Goal: Transaction & Acquisition: Obtain resource

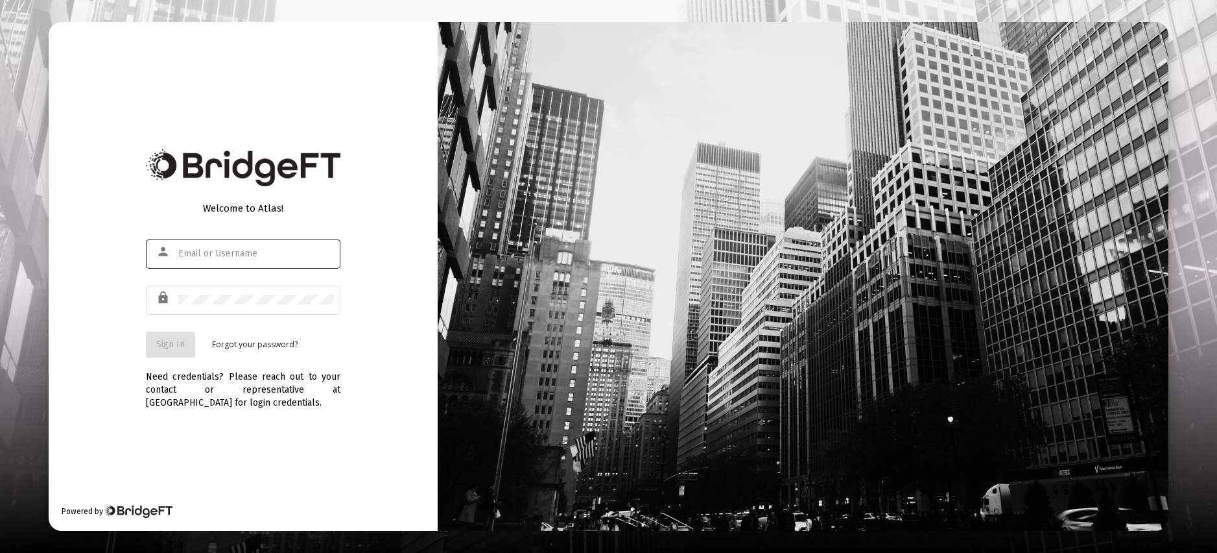
type input "[EMAIL_ADDRESS][DOMAIN_NAME]"
click at [165, 348] on span "Sign In" at bounding box center [170, 344] width 29 height 11
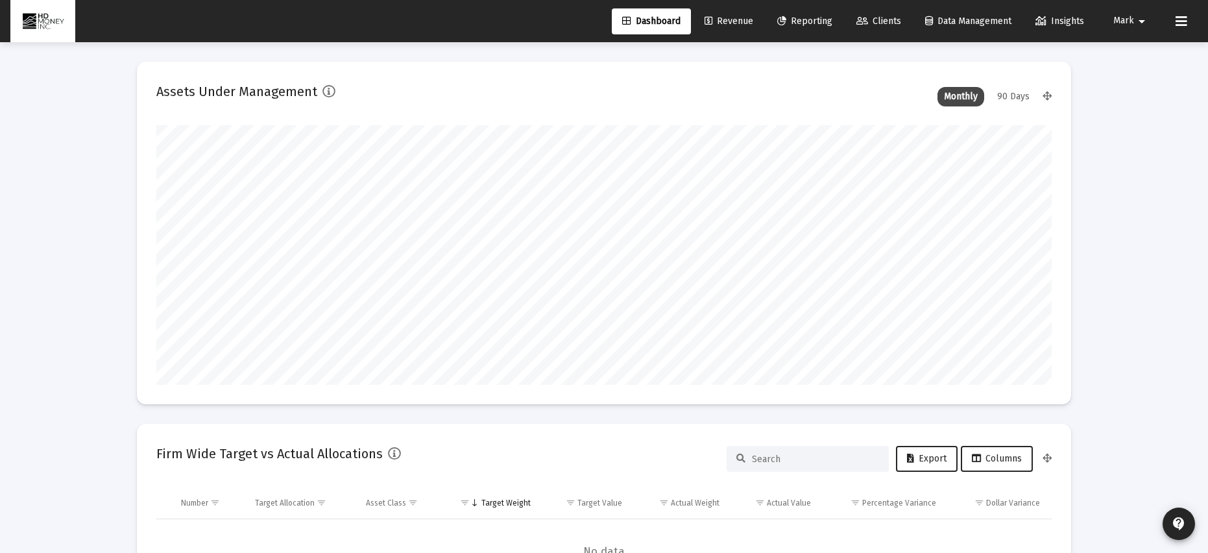
scroll to position [259, 482]
type input "[DATE]"
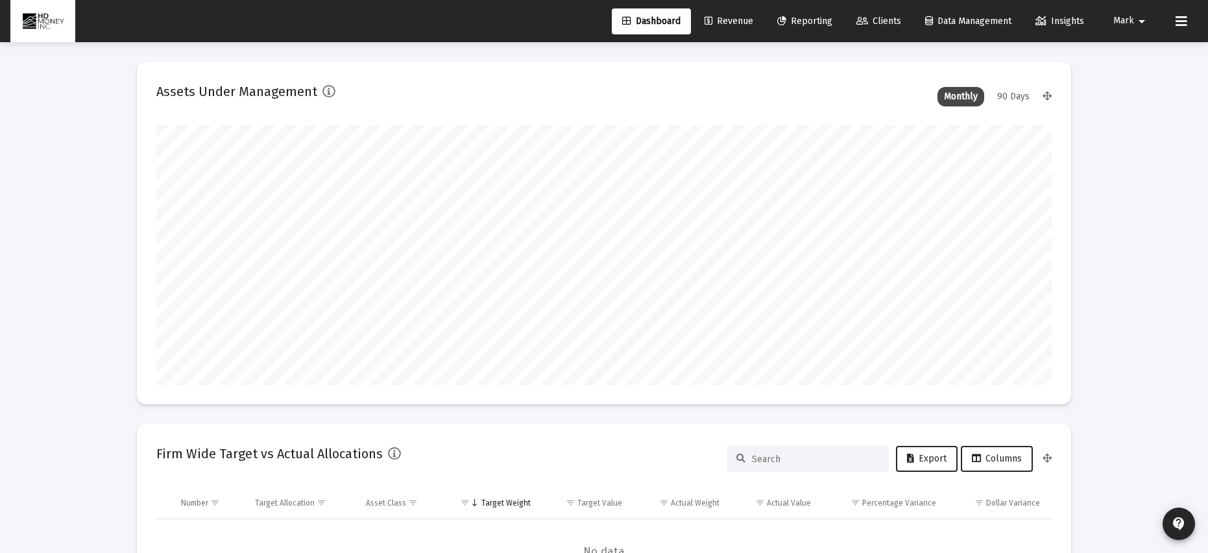
click at [806, 18] on span "Reporting" at bounding box center [804, 21] width 55 height 11
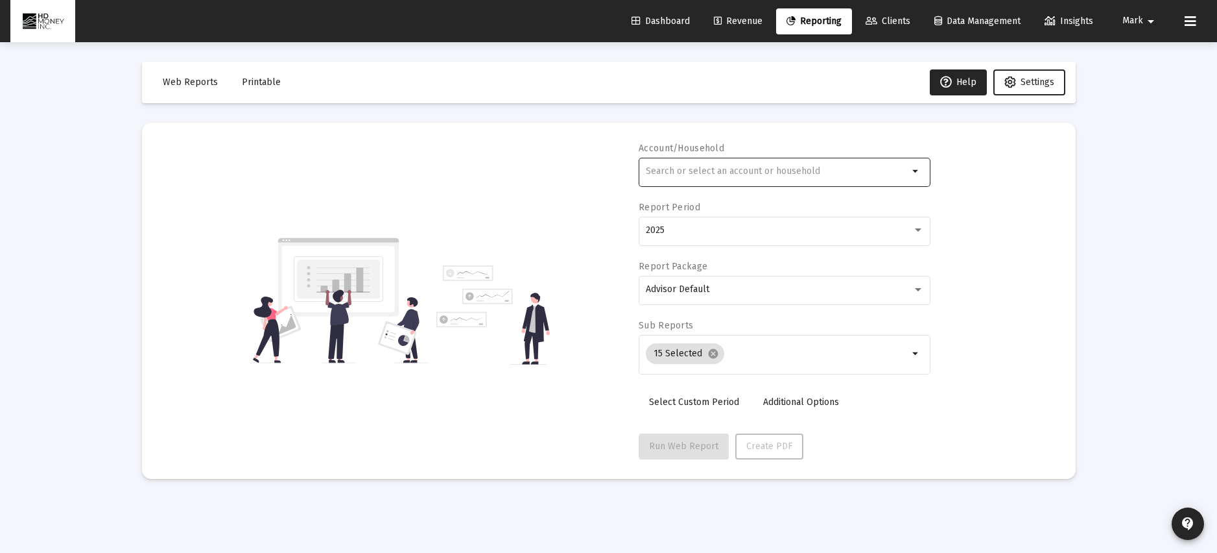
click at [735, 160] on div at bounding box center [777, 171] width 263 height 32
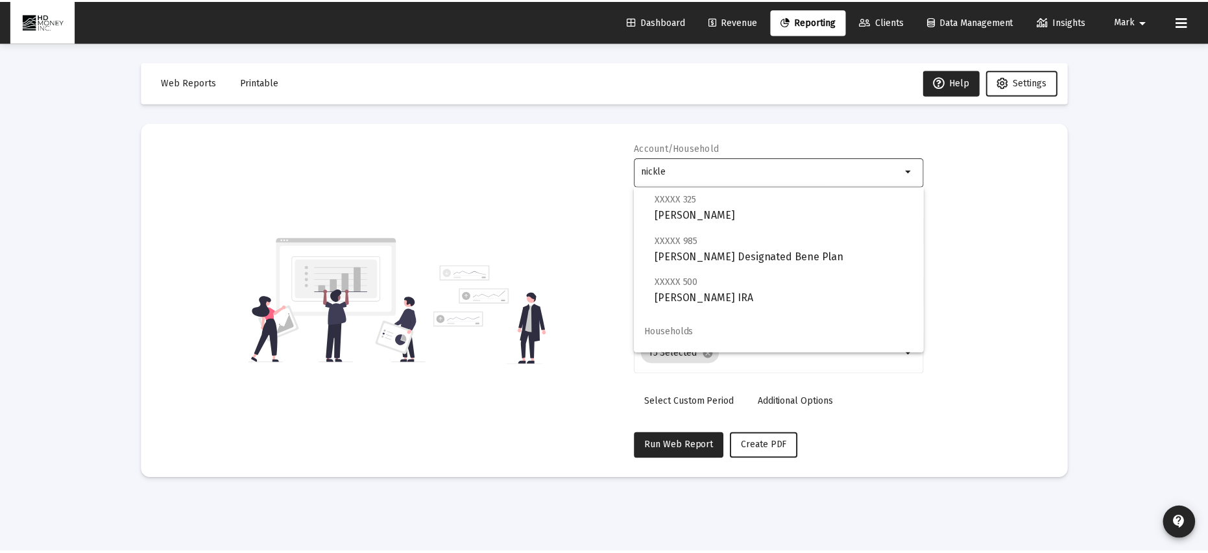
scroll to position [52, 0]
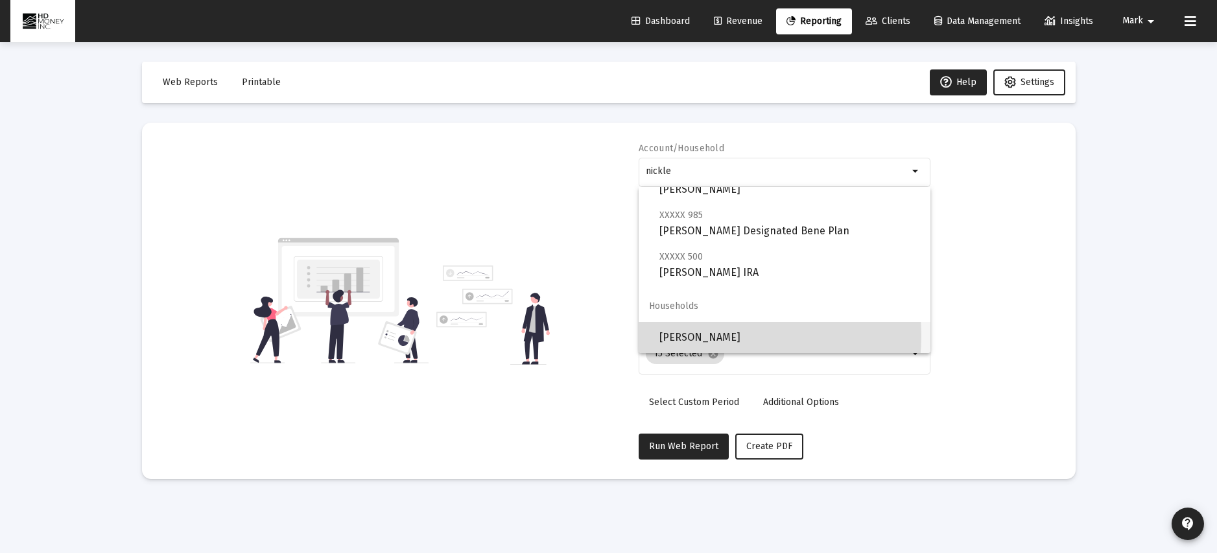
click at [713, 335] on span "[PERSON_NAME]" at bounding box center [790, 337] width 261 height 31
type input "[PERSON_NAME]"
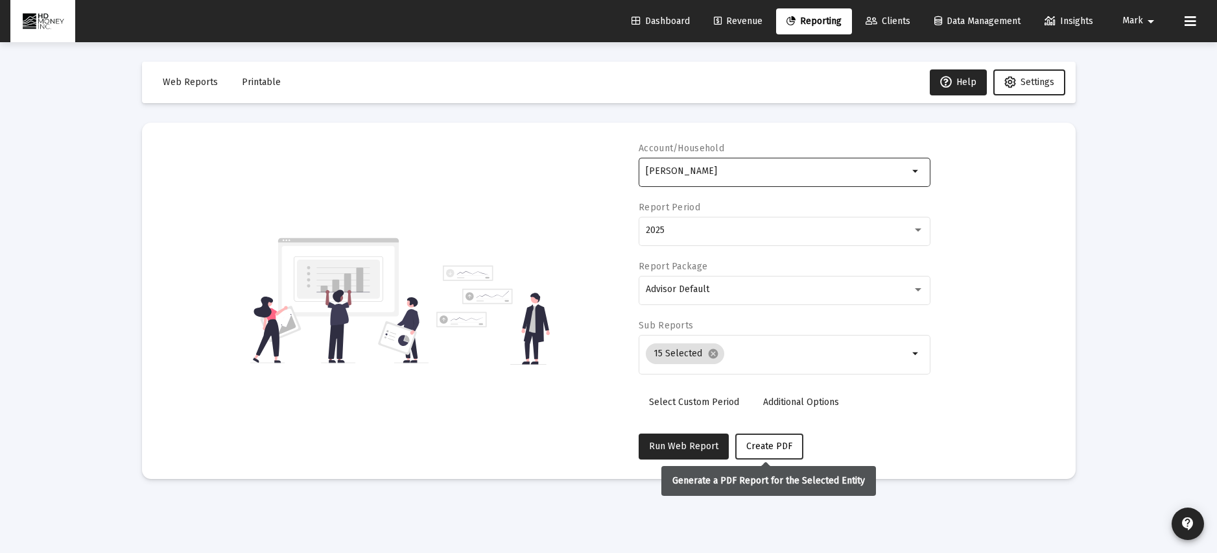
click at [771, 442] on span "Create PDF" at bounding box center [770, 445] width 46 height 11
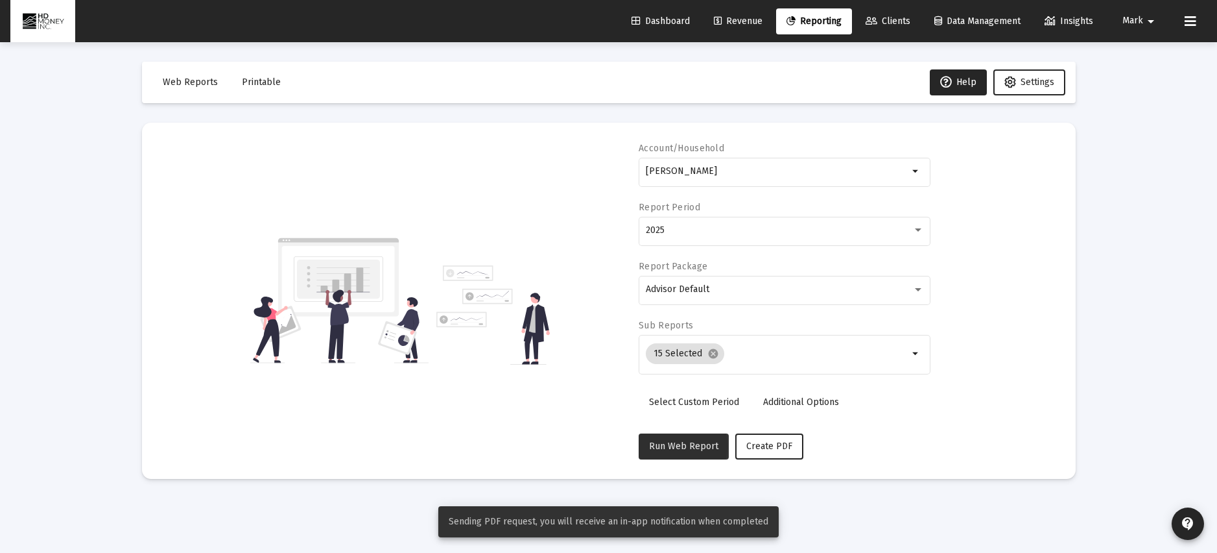
click at [673, 446] on span "Run Web Report" at bounding box center [683, 445] width 69 height 11
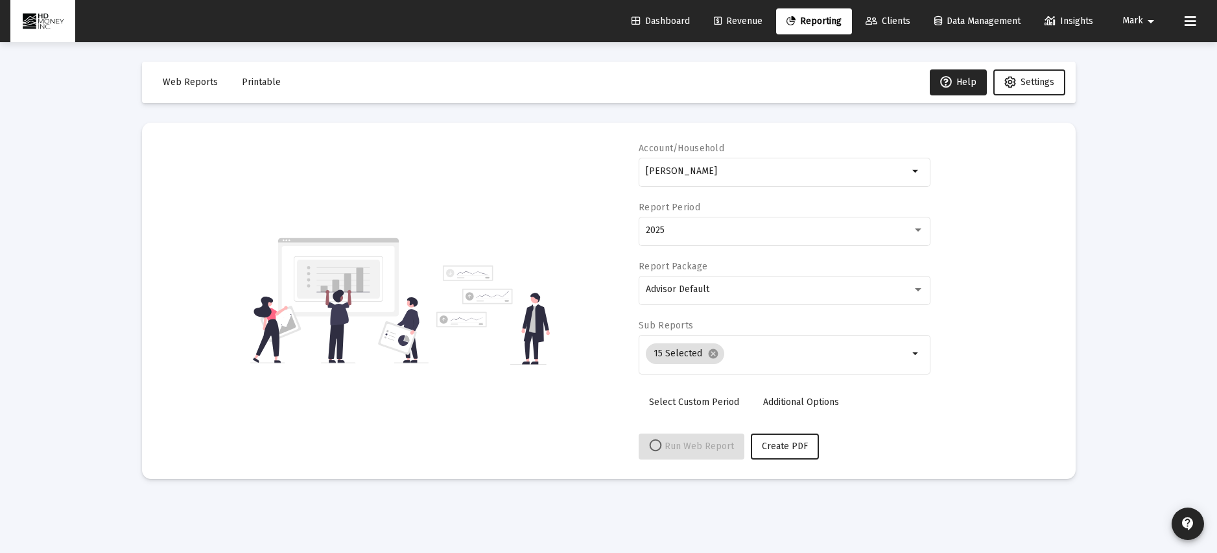
select select "View all"
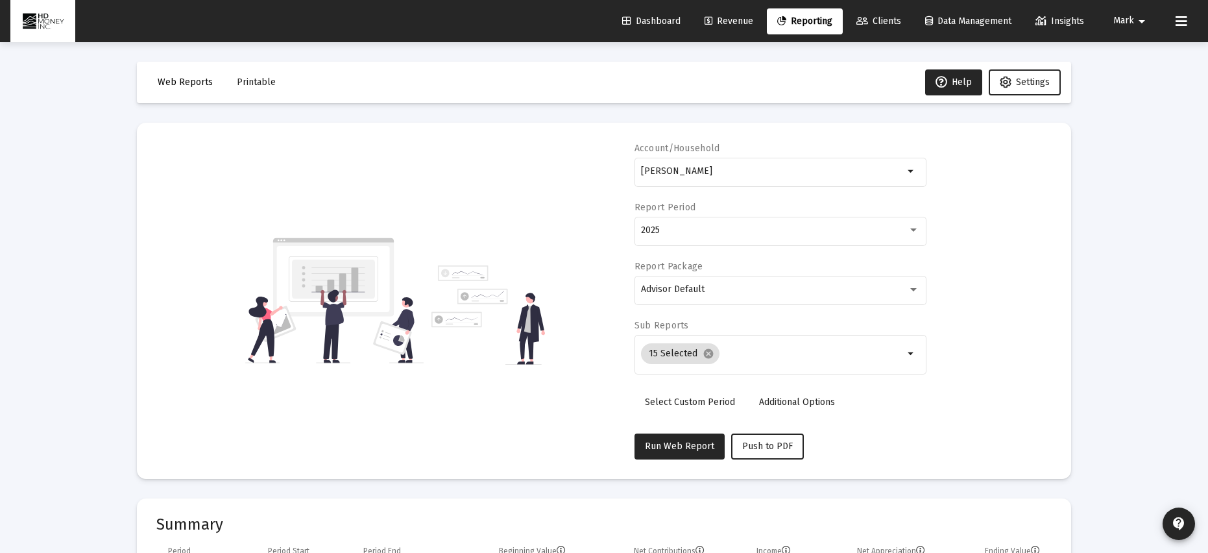
click at [191, 79] on span "Web Reports" at bounding box center [185, 82] width 55 height 11
click at [187, 82] on span "Web Reports" at bounding box center [185, 82] width 55 height 11
click at [248, 81] on span "Printable" at bounding box center [256, 82] width 39 height 11
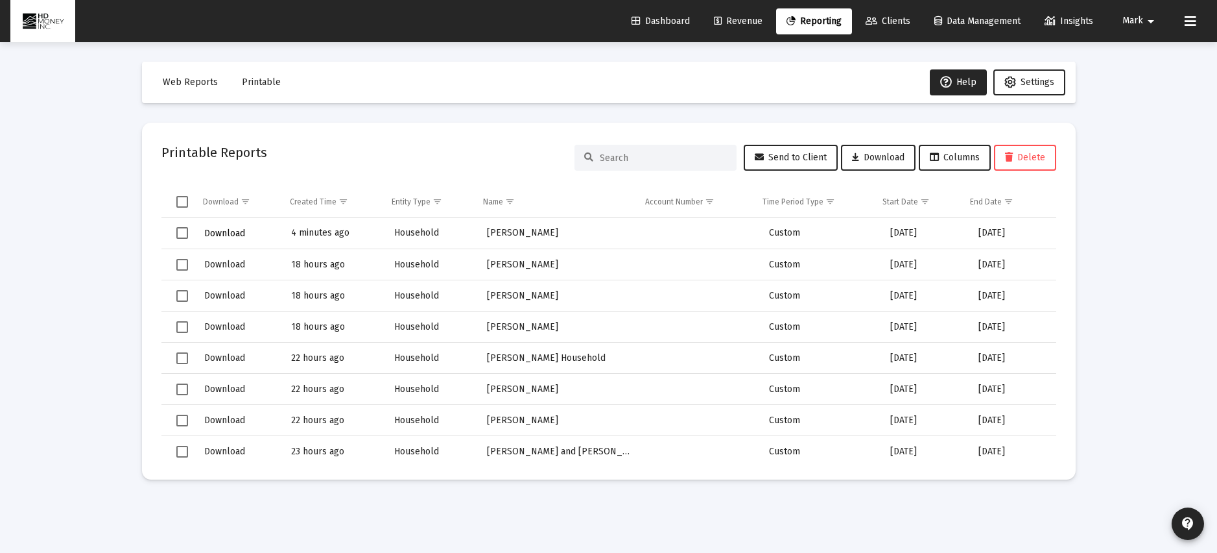
click at [231, 232] on span "Download" at bounding box center [224, 233] width 41 height 11
click at [818, 24] on span "Reporting" at bounding box center [814, 21] width 55 height 11
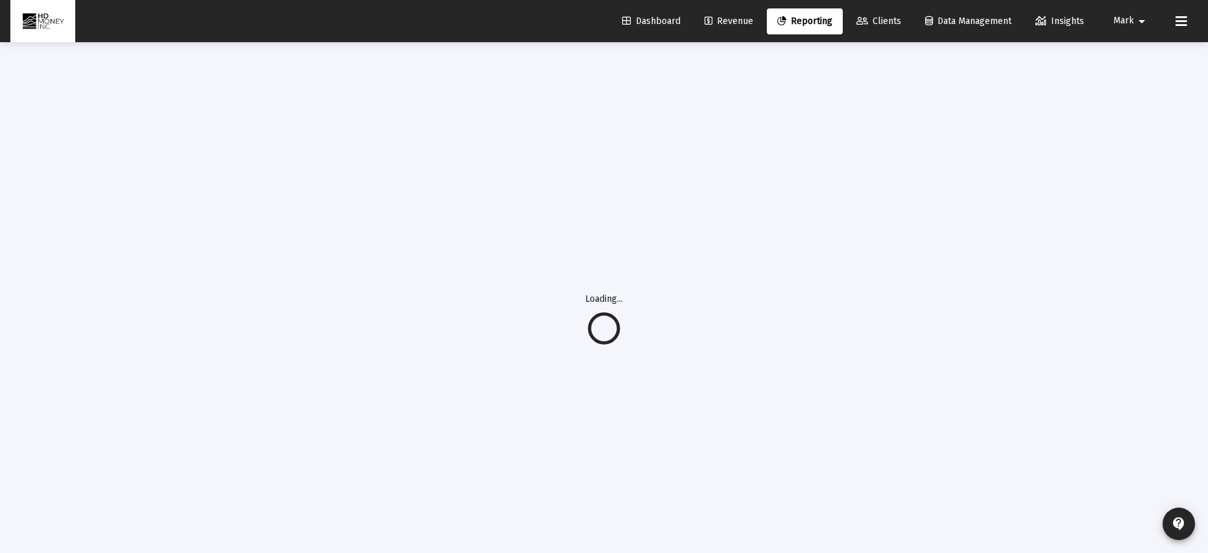
select select "View all"
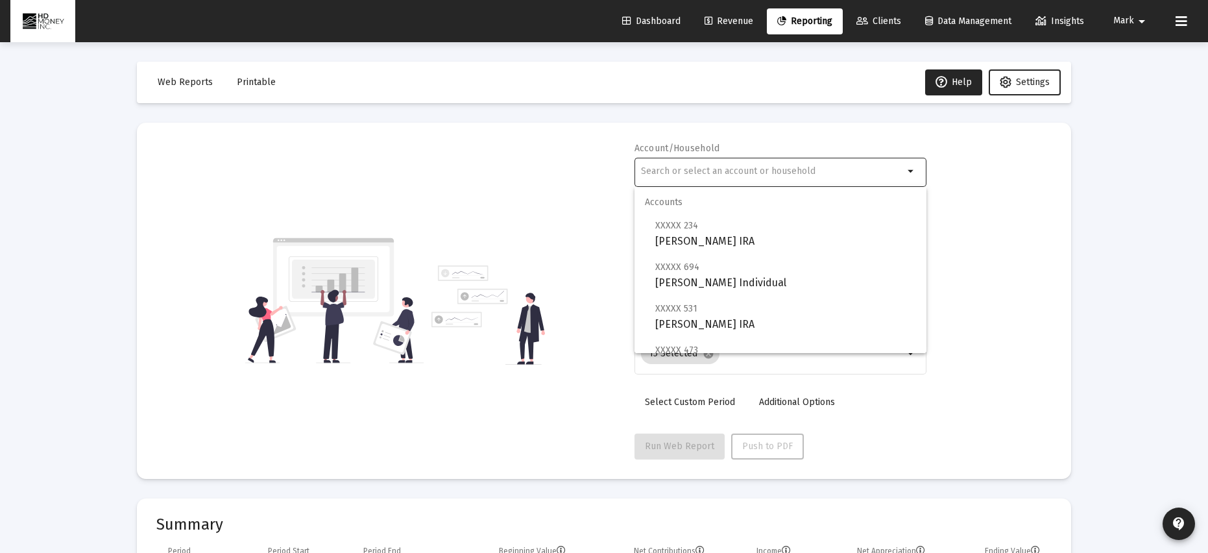
click at [739, 168] on input "text" at bounding box center [772, 171] width 263 height 10
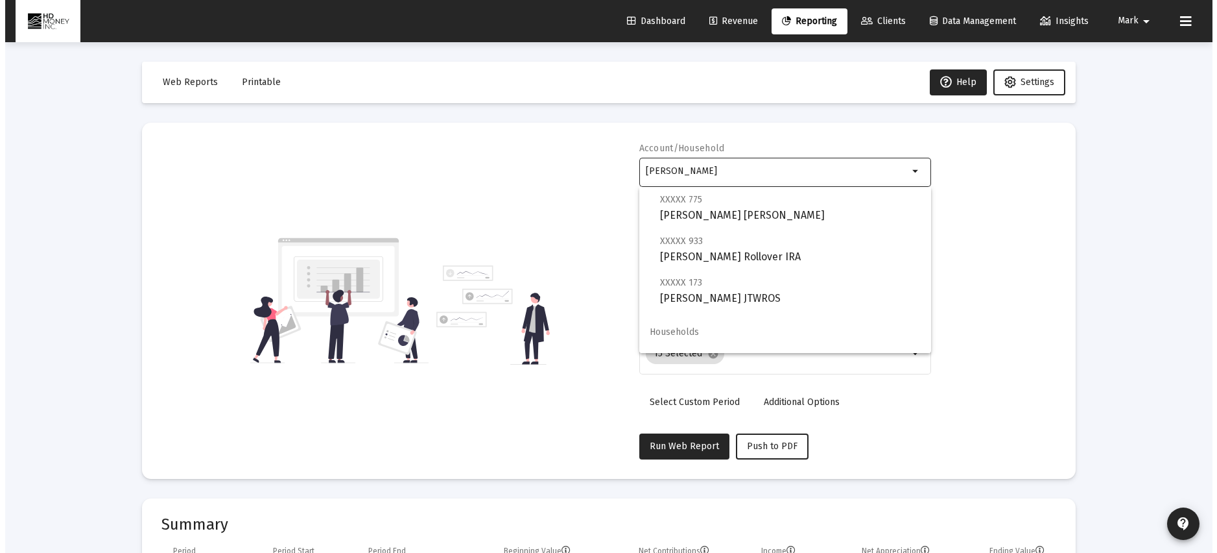
scroll to position [52, 0]
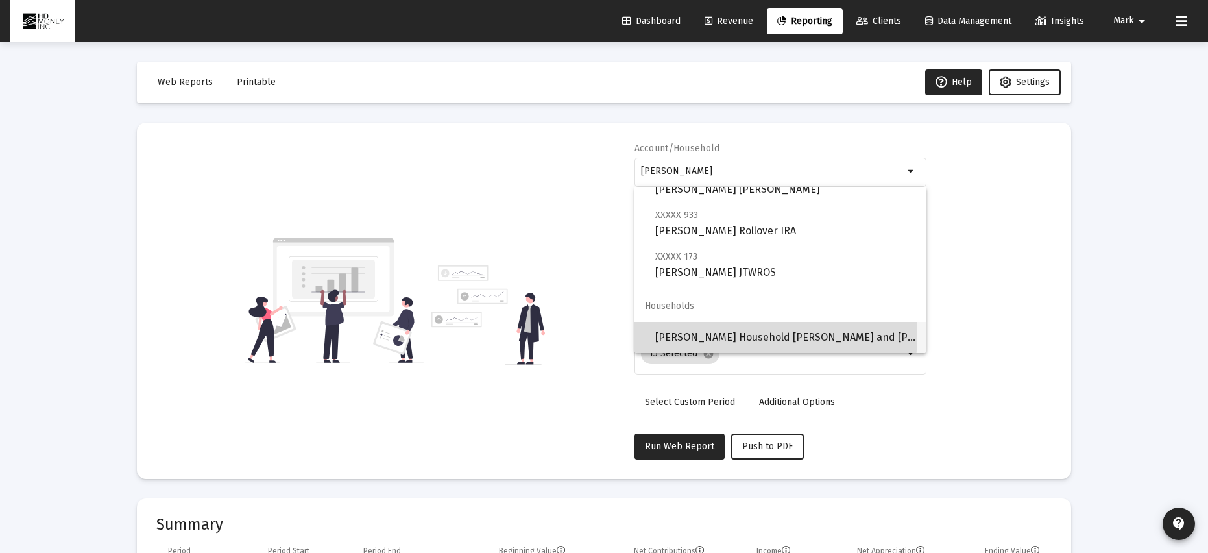
click at [757, 336] on span "[PERSON_NAME] Household [PERSON_NAME] and [PERSON_NAME]" at bounding box center [785, 337] width 261 height 31
type input "[PERSON_NAME] Household [PERSON_NAME] and [PERSON_NAME]"
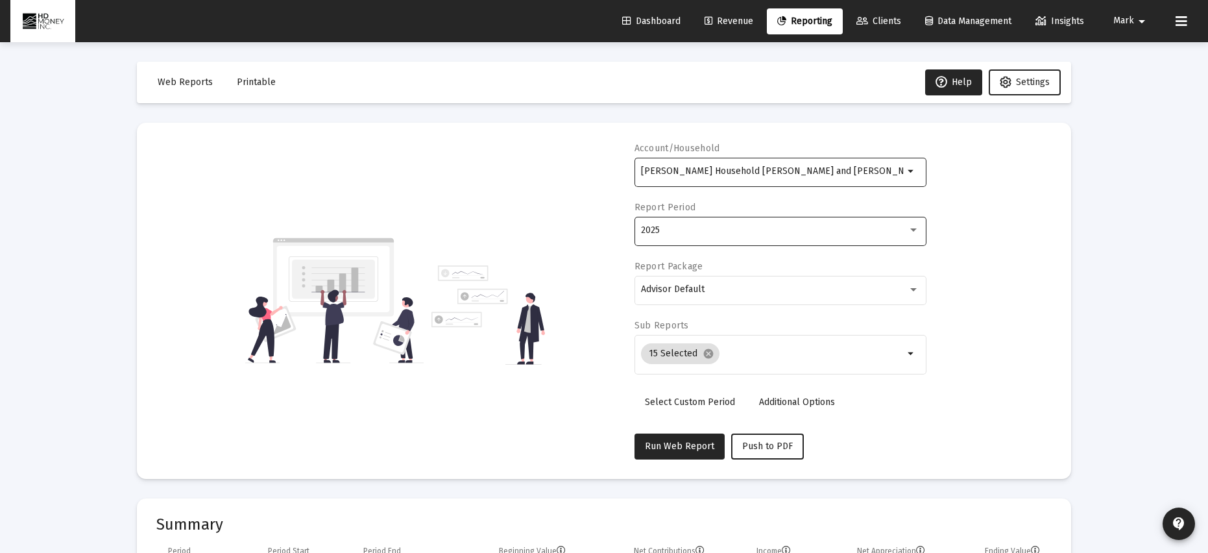
click at [710, 224] on div "2025" at bounding box center [780, 230] width 278 height 32
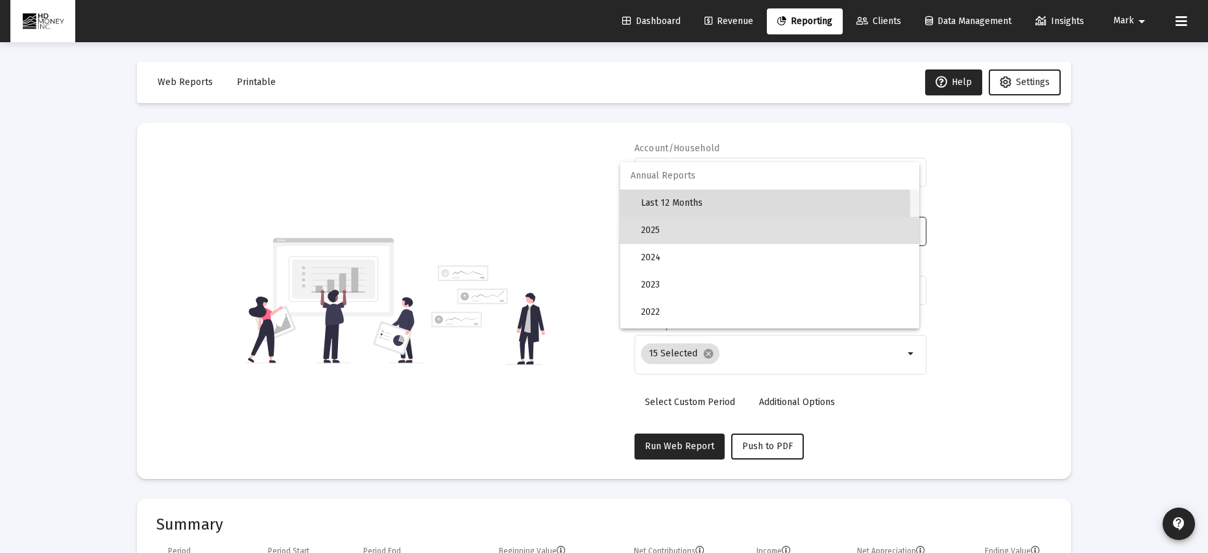
click at [692, 202] on span "Last 12 Months" at bounding box center [775, 202] width 268 height 27
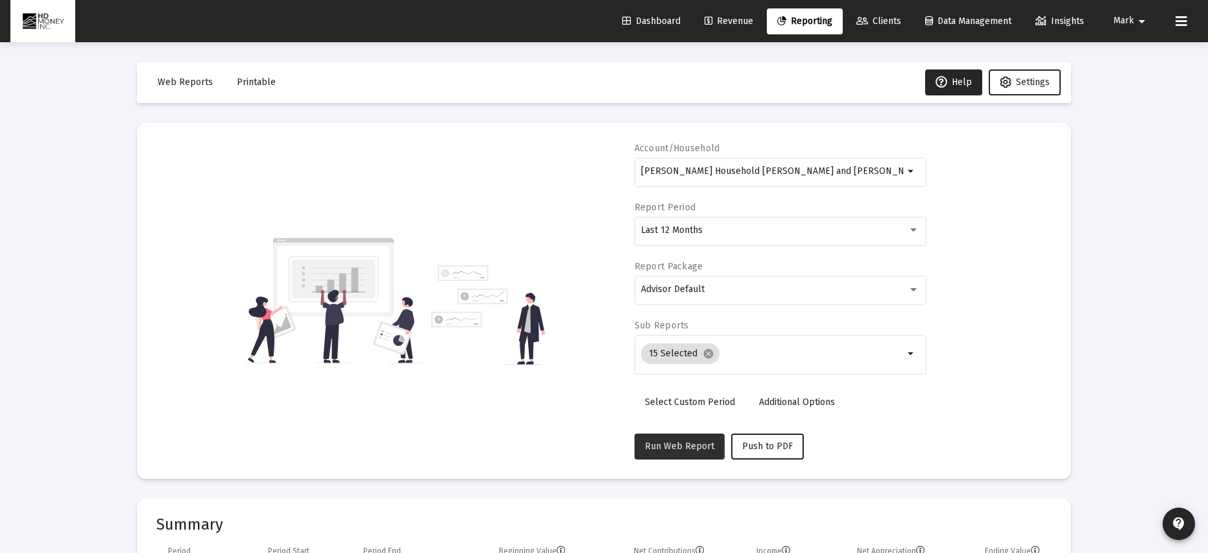
click at [673, 446] on span "Run Web Report" at bounding box center [679, 445] width 69 height 11
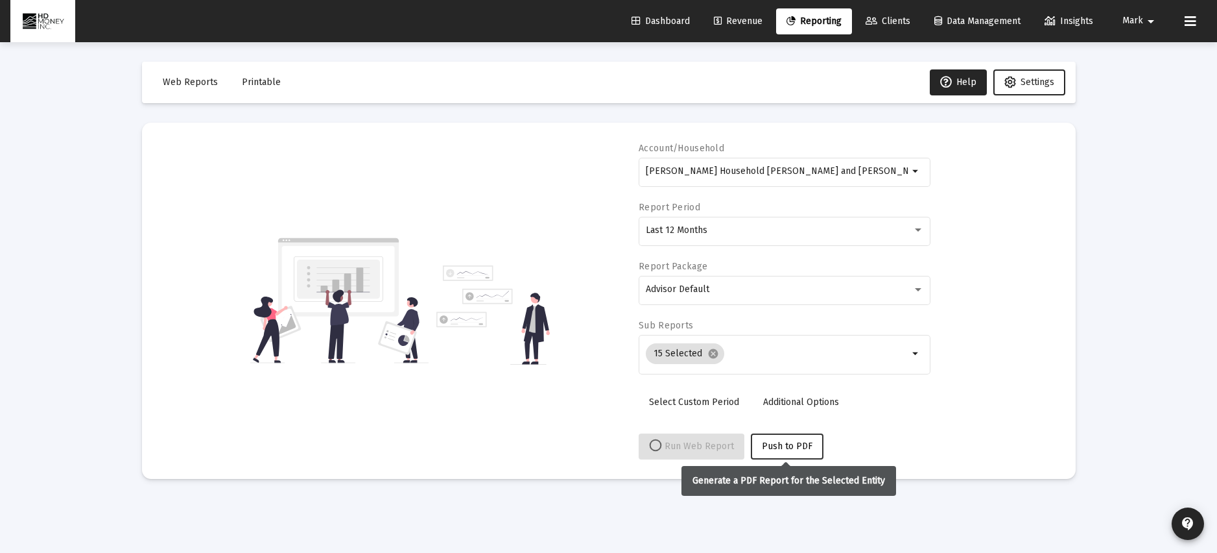
click at [797, 444] on span "Push to PDF" at bounding box center [787, 445] width 51 height 11
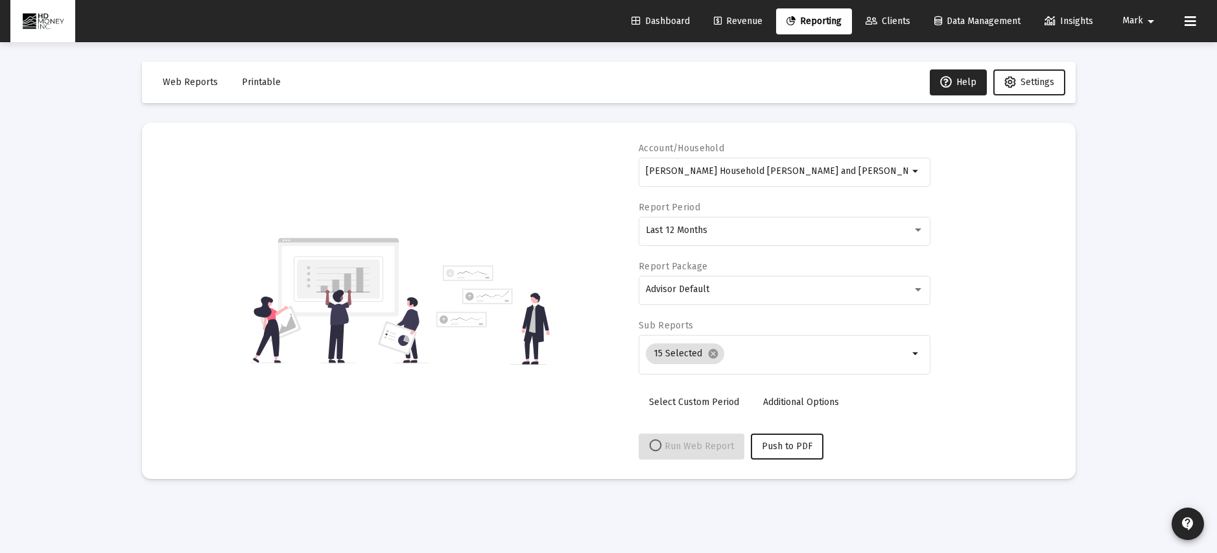
select select "View all"
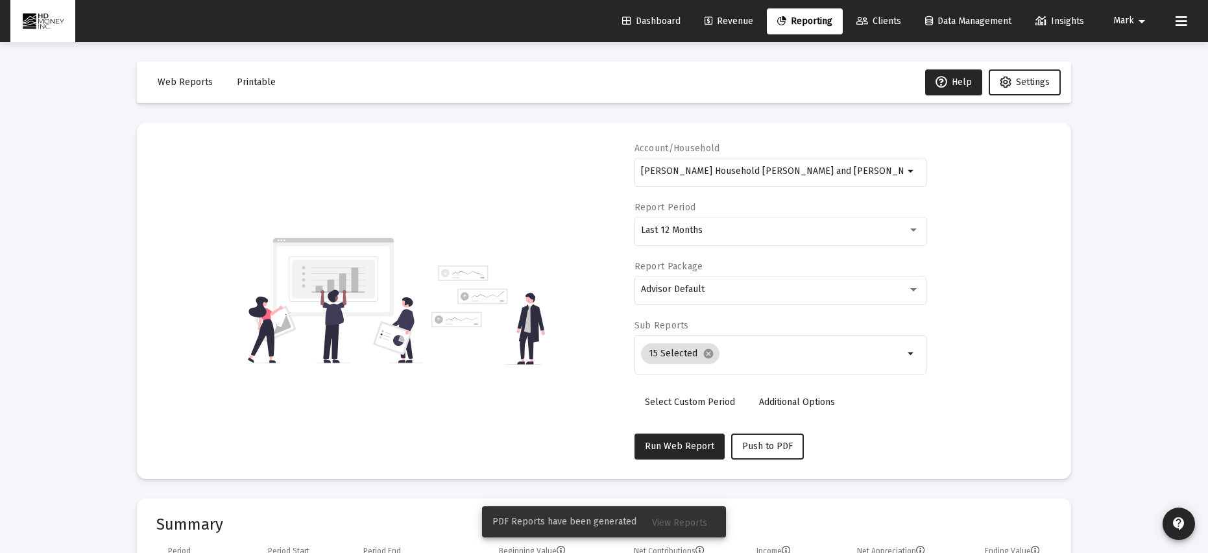
click at [689, 523] on span "View Reports" at bounding box center [679, 522] width 55 height 11
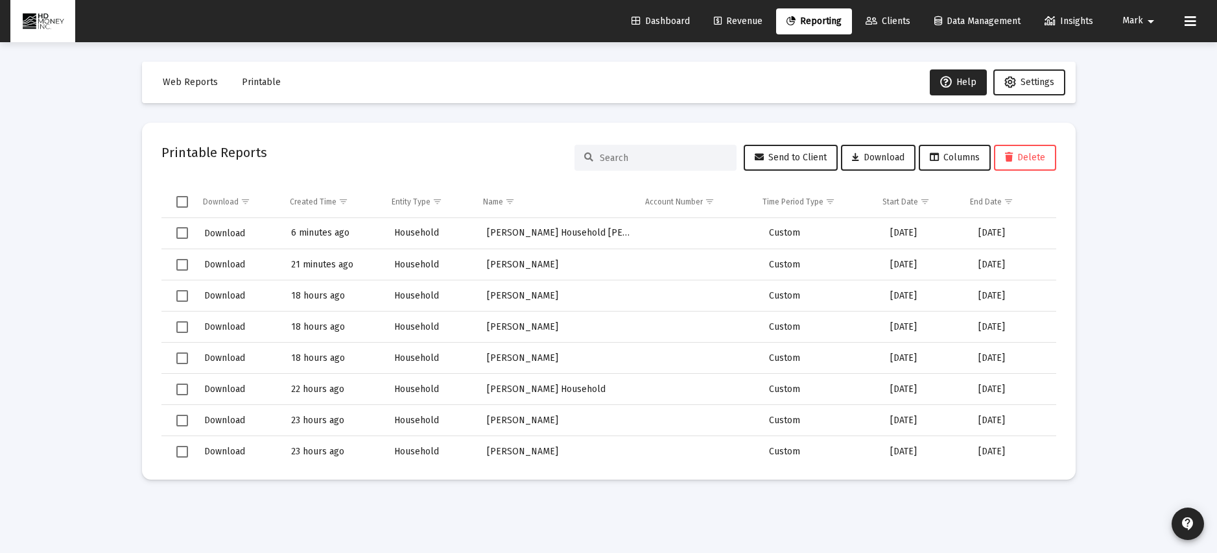
click at [409, 232] on td "Household" at bounding box center [431, 233] width 93 height 31
click at [221, 233] on span "Download" at bounding box center [224, 233] width 41 height 11
click at [232, 232] on span "Download" at bounding box center [224, 233] width 41 height 11
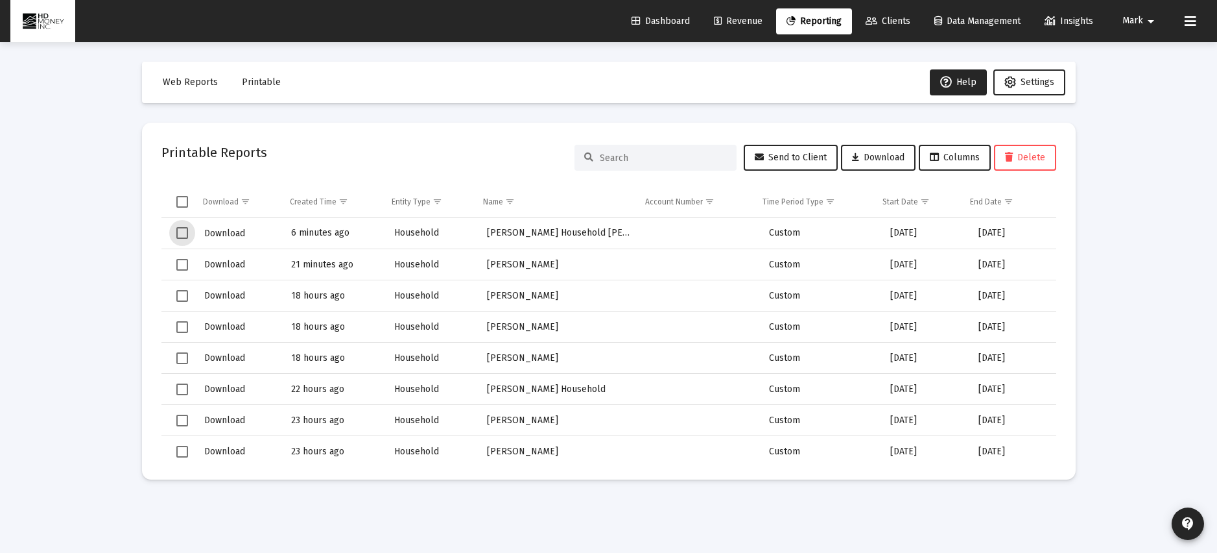
click at [178, 234] on span "Select row" at bounding box center [182, 233] width 12 height 12
click at [226, 232] on span "Download" at bounding box center [224, 233] width 41 height 11
click at [874, 157] on span "Download" at bounding box center [878, 157] width 53 height 11
click at [217, 233] on span "Download" at bounding box center [224, 233] width 41 height 11
click at [808, 19] on span "Reporting" at bounding box center [814, 21] width 55 height 11
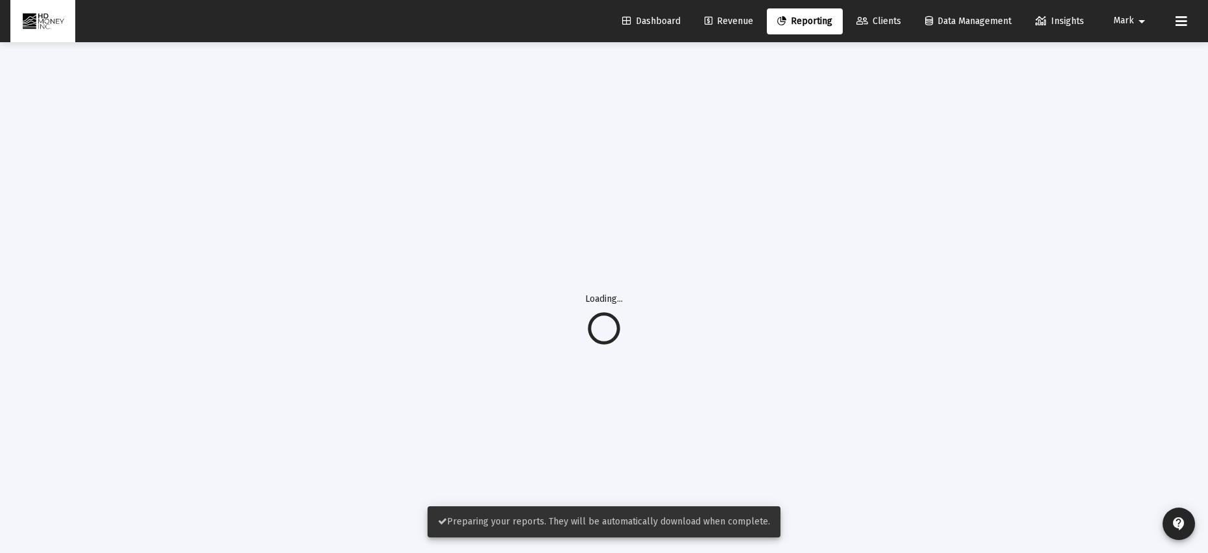
select select "View all"
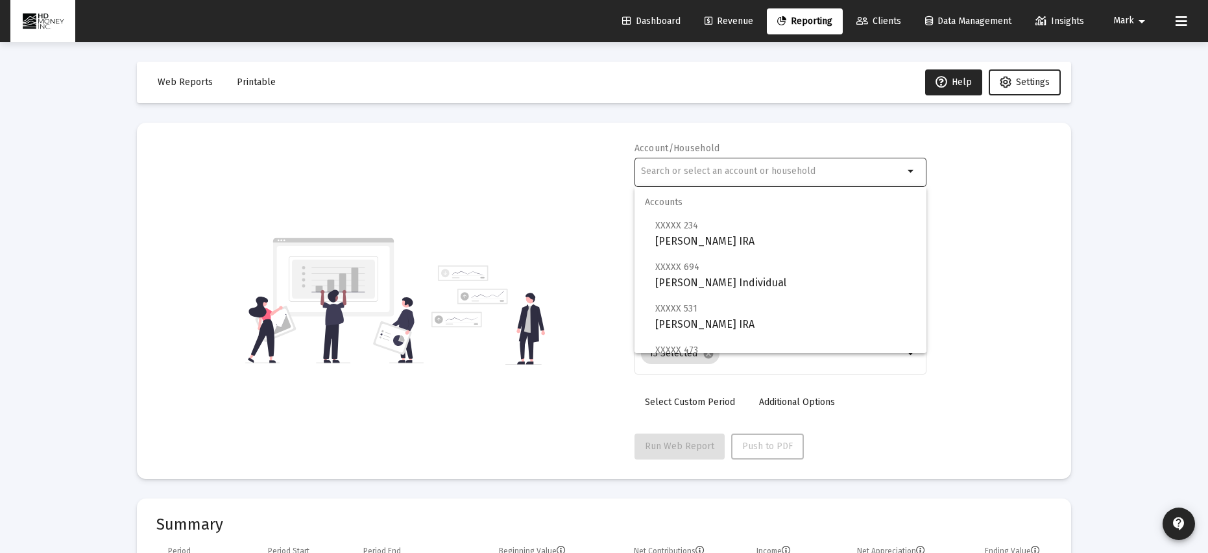
click at [725, 174] on input "text" at bounding box center [772, 171] width 263 height 10
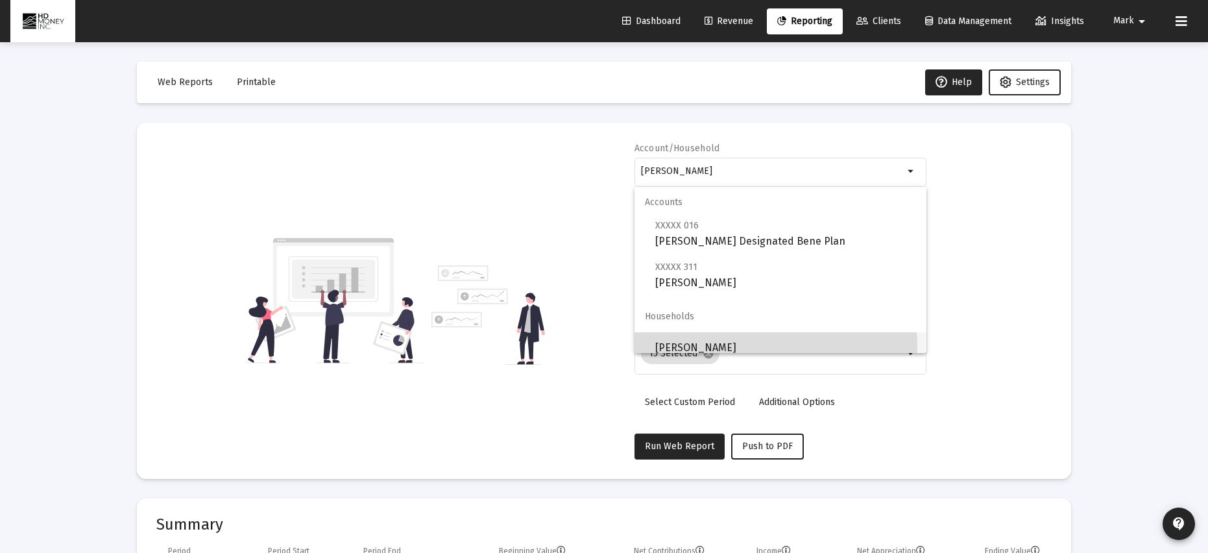
click at [725, 346] on span "[PERSON_NAME]" at bounding box center [785, 347] width 261 height 31
type input "[PERSON_NAME]"
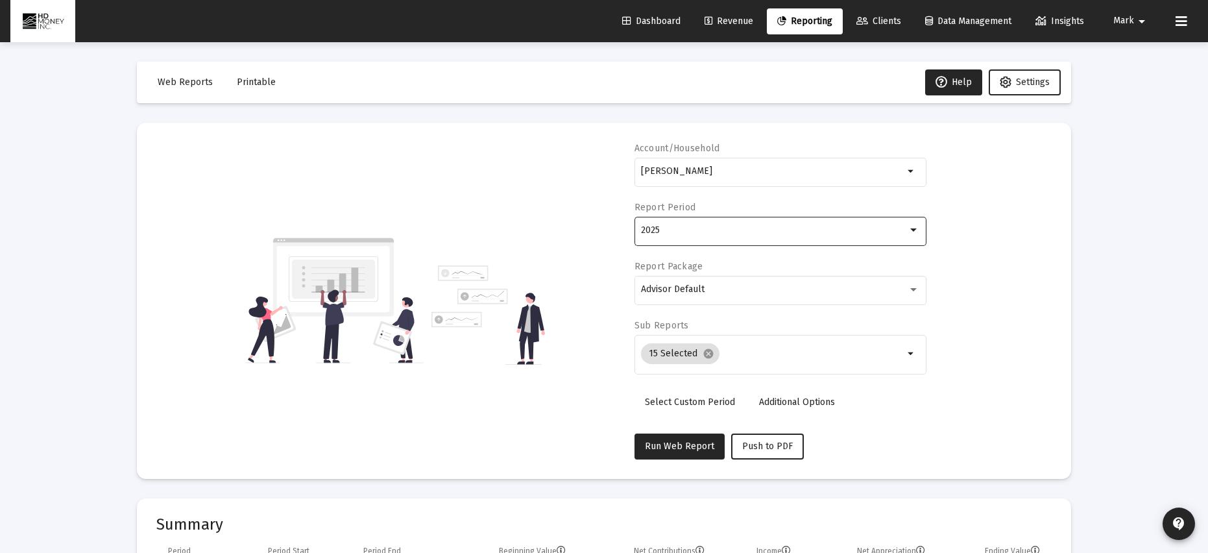
click at [723, 232] on div "2025" at bounding box center [774, 230] width 267 height 10
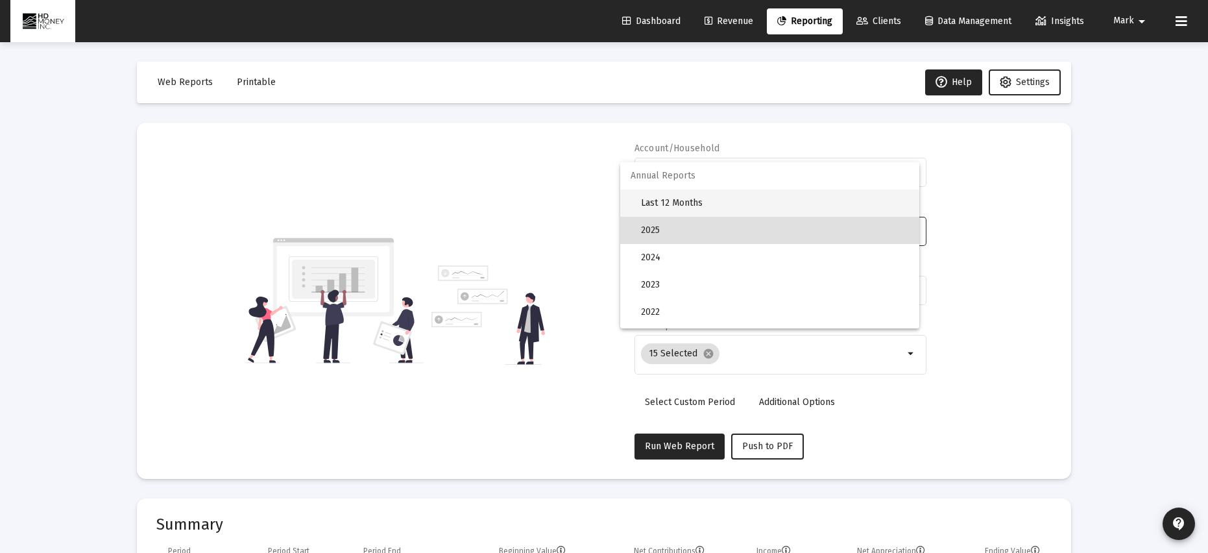
click at [651, 202] on span "Last 12 Months" at bounding box center [775, 202] width 268 height 27
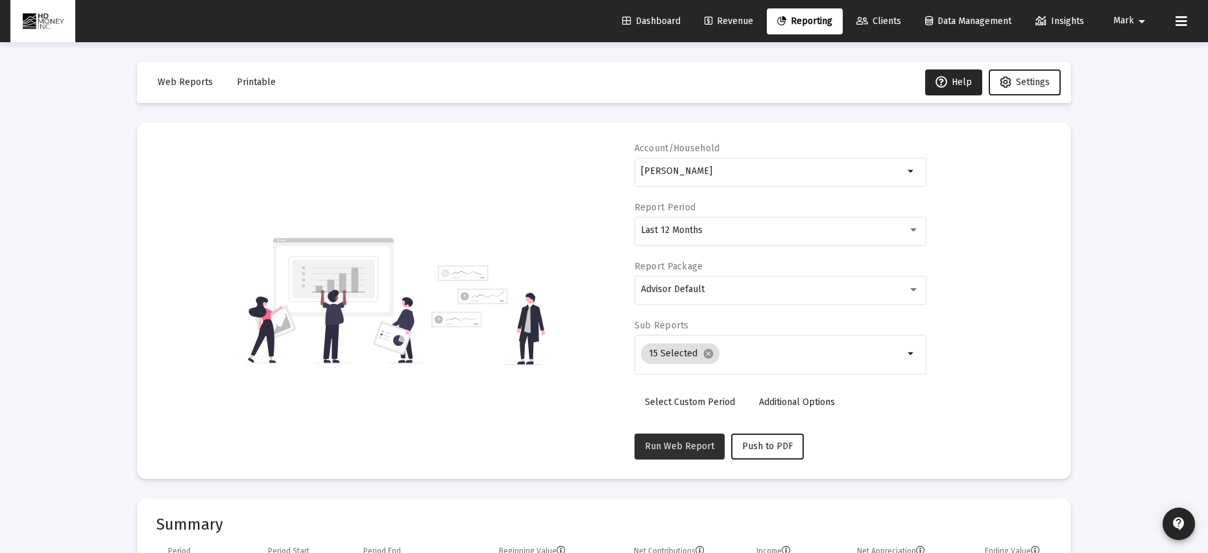
click at [690, 442] on span "Run Web Report" at bounding box center [679, 445] width 69 height 11
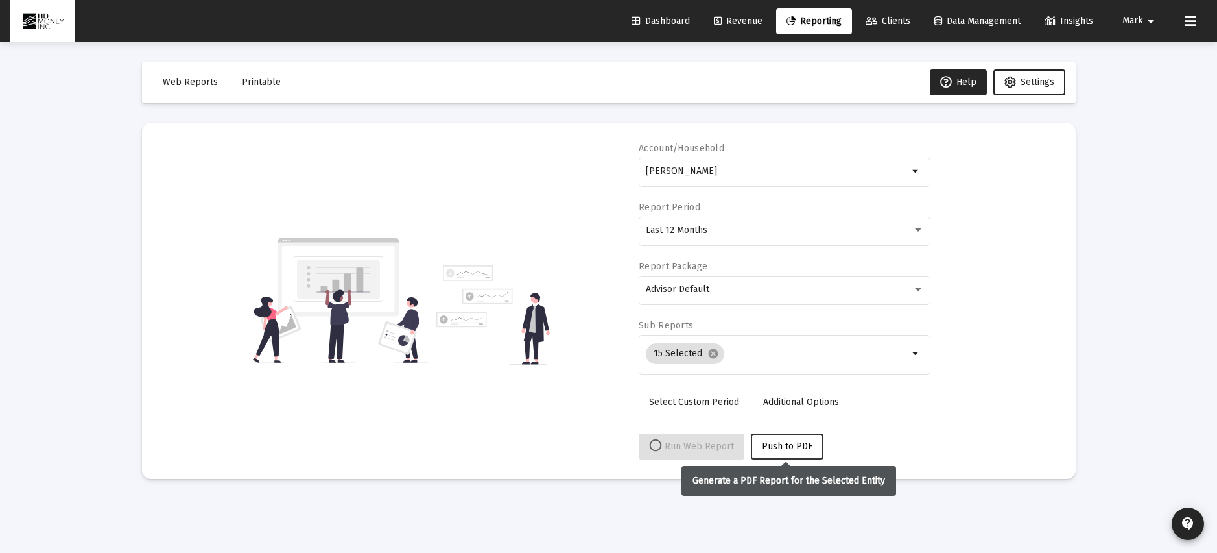
click at [803, 446] on span "Push to PDF" at bounding box center [787, 445] width 51 height 11
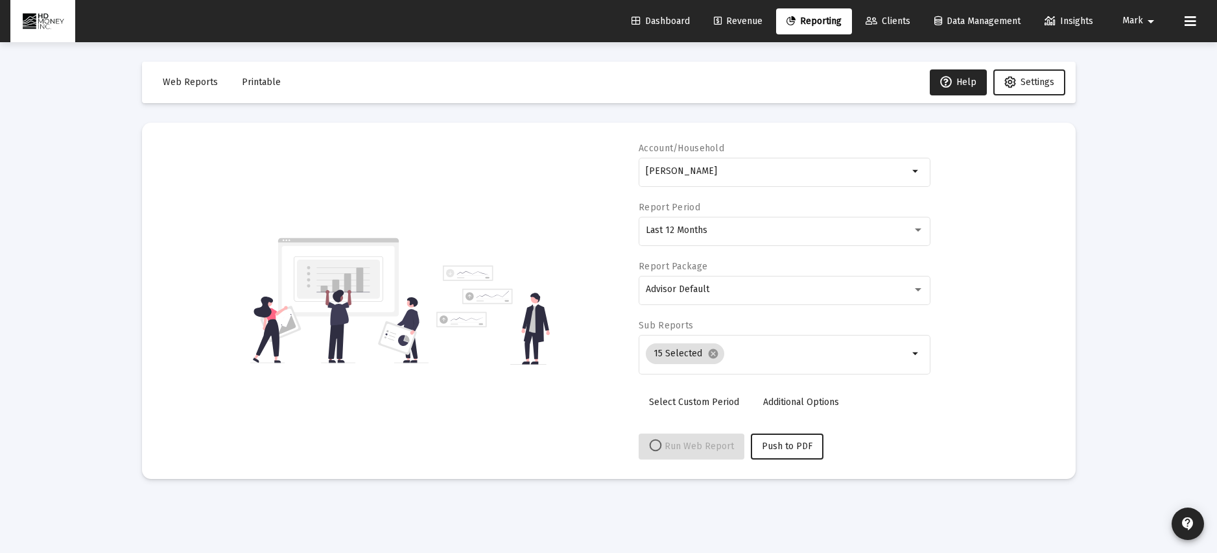
select select "View all"
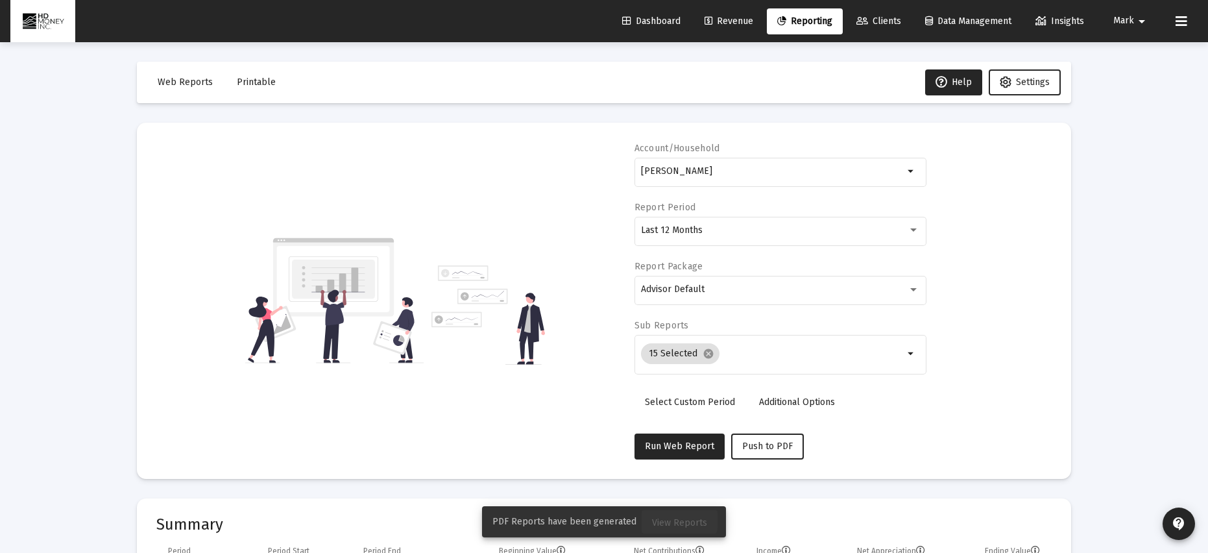
click at [665, 517] on span "View Reports" at bounding box center [679, 522] width 55 height 11
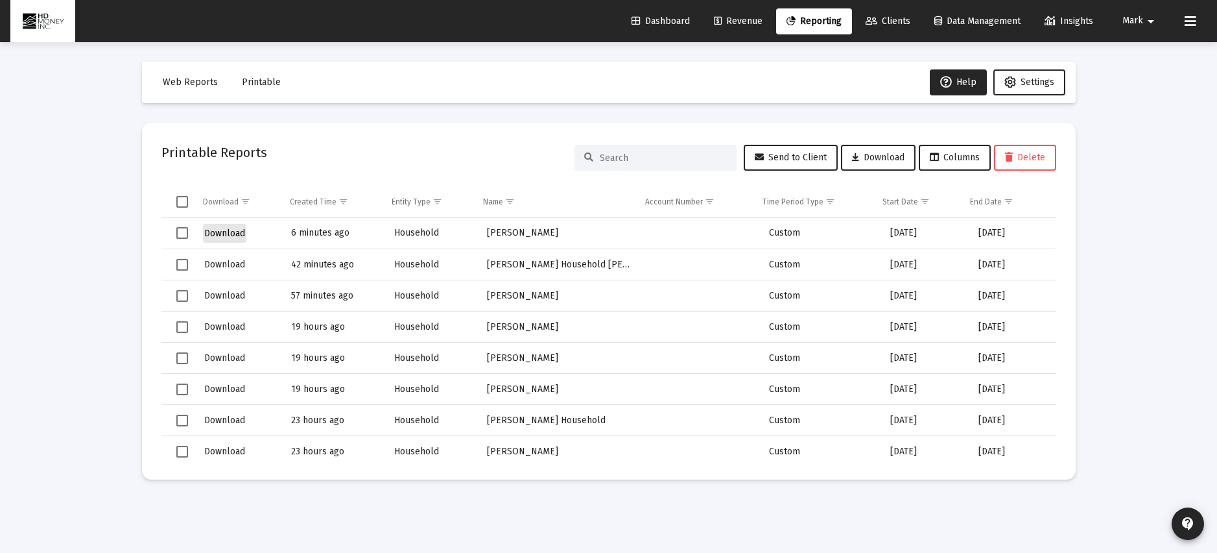
click at [224, 232] on span "Download" at bounding box center [224, 233] width 41 height 11
